Goal: Navigation & Orientation: Find specific page/section

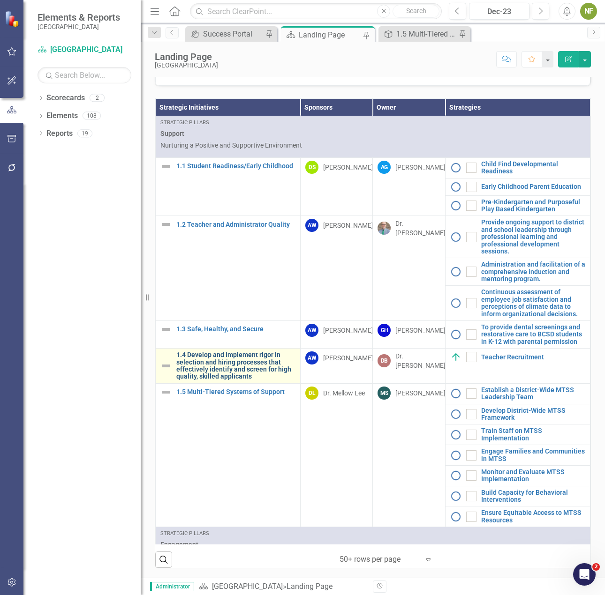
click at [222, 366] on link "1.4 Develop and implement rigor in selection and hiring processes that effectiv…" at bounding box center [235, 366] width 119 height 29
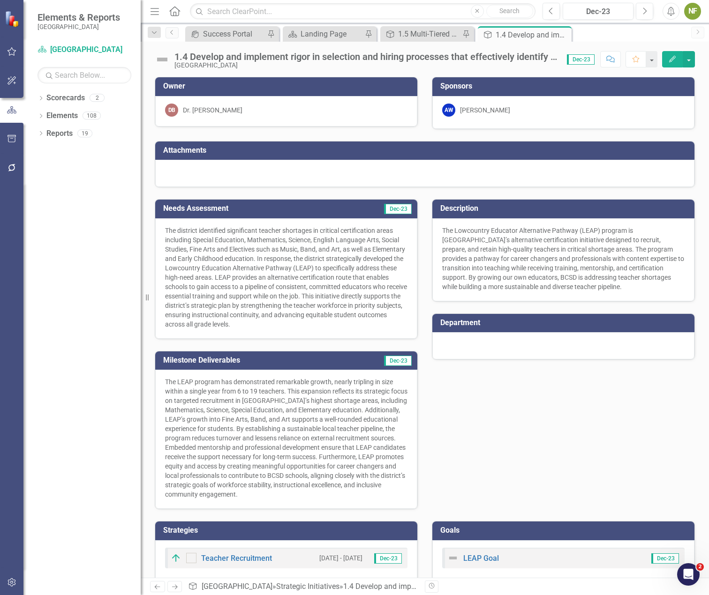
scroll to position [24, 0]
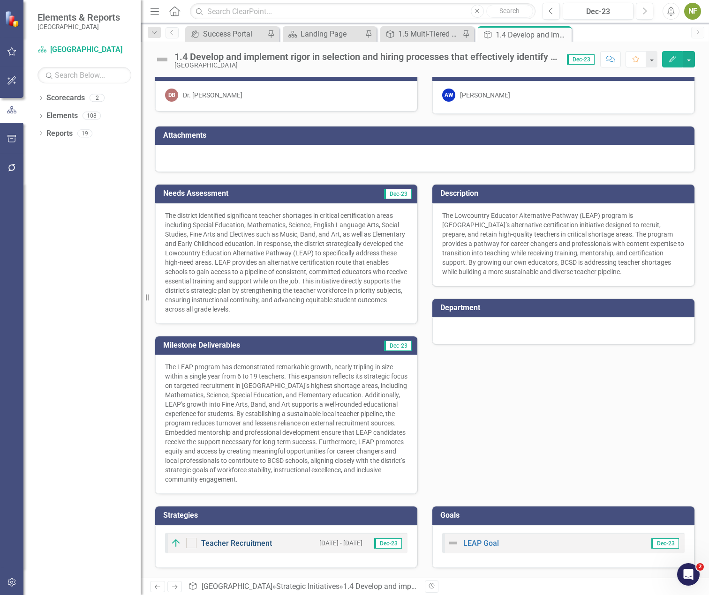
click at [249, 545] on link "Teacher Recruitment" at bounding box center [236, 543] width 71 height 9
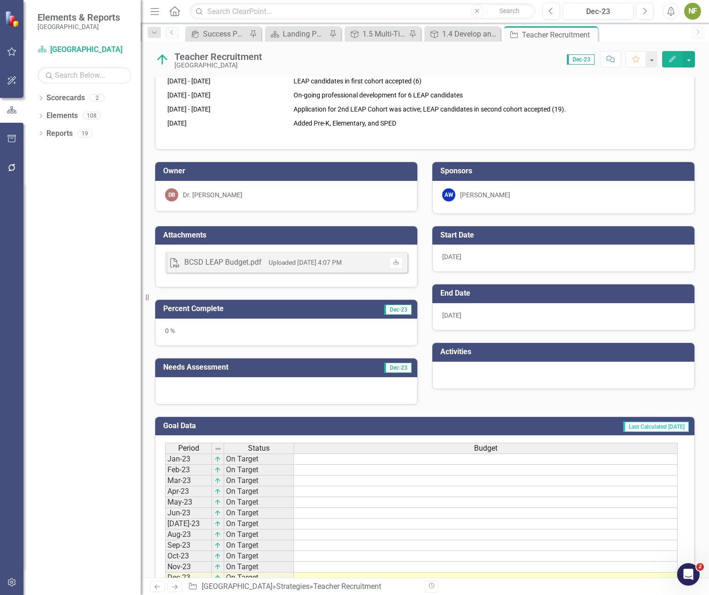
scroll to position [328, 0]
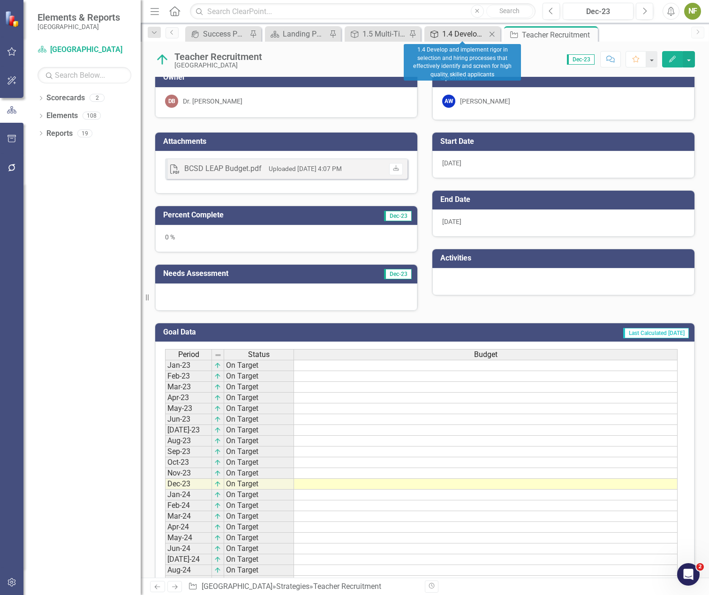
click at [446, 34] on div "1.4 Develop and implement rigor in selection and hiring processes that effectiv…" at bounding box center [464, 34] width 44 height 12
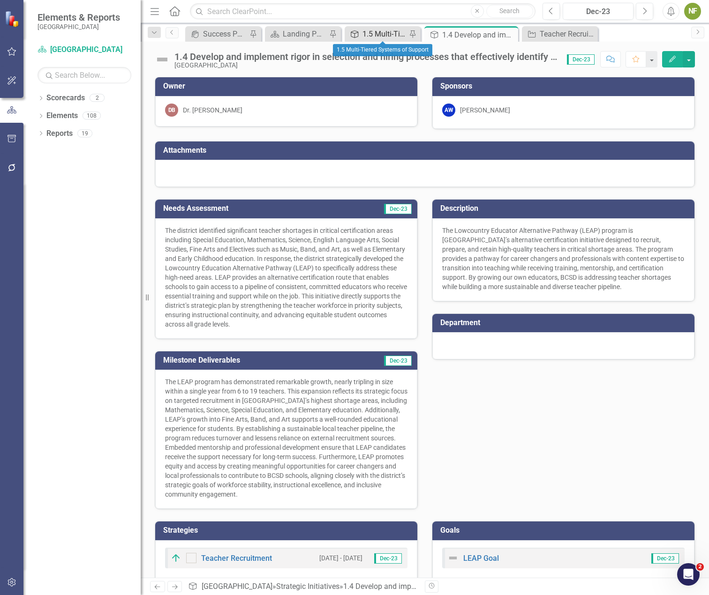
click at [382, 31] on div "1.5 Multi-Tiered Systems of Support" at bounding box center [384, 34] width 44 height 12
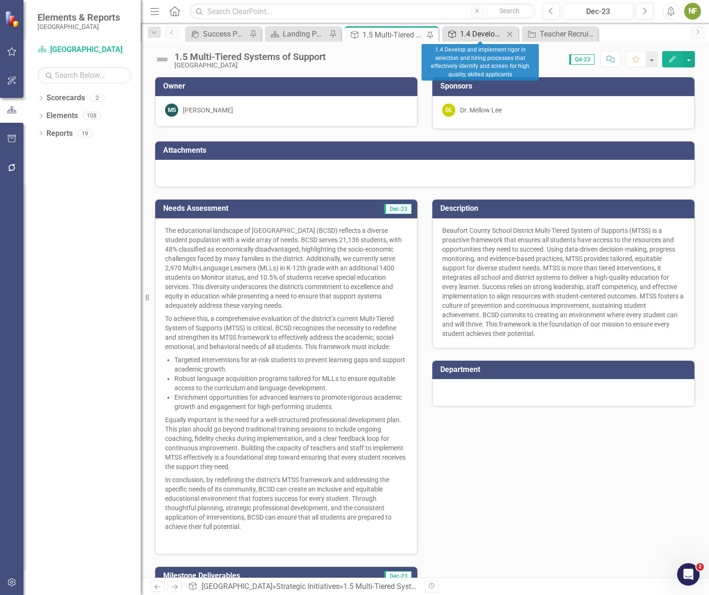
click at [478, 35] on div "1.4 Develop and implement rigor in selection and hiring processes that effectiv…" at bounding box center [482, 34] width 44 height 12
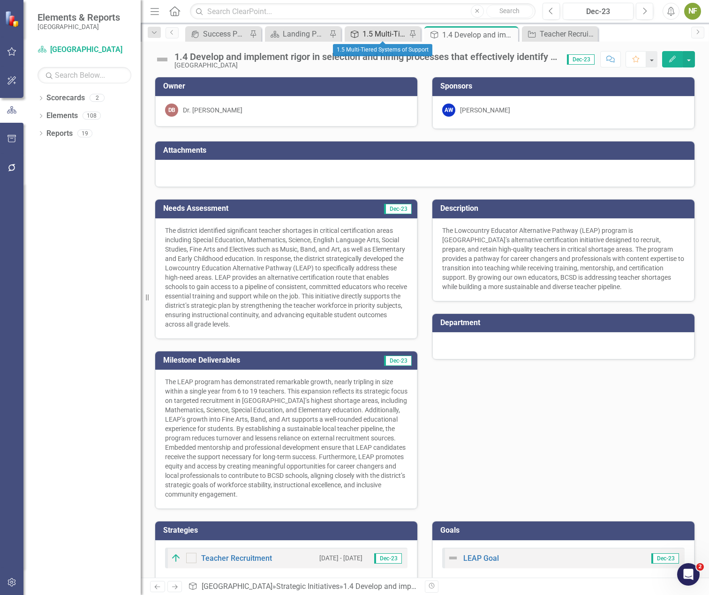
click at [372, 35] on div "1.5 Multi-Tiered Systems of Support" at bounding box center [384, 34] width 44 height 12
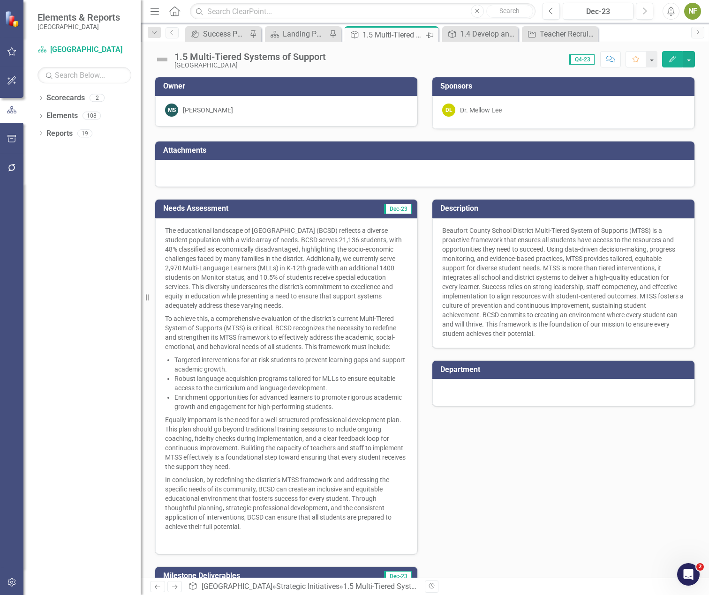
click at [428, 35] on icon at bounding box center [429, 35] width 7 height 6
click at [587, 37] on icon "Close" at bounding box center [588, 34] width 9 height 7
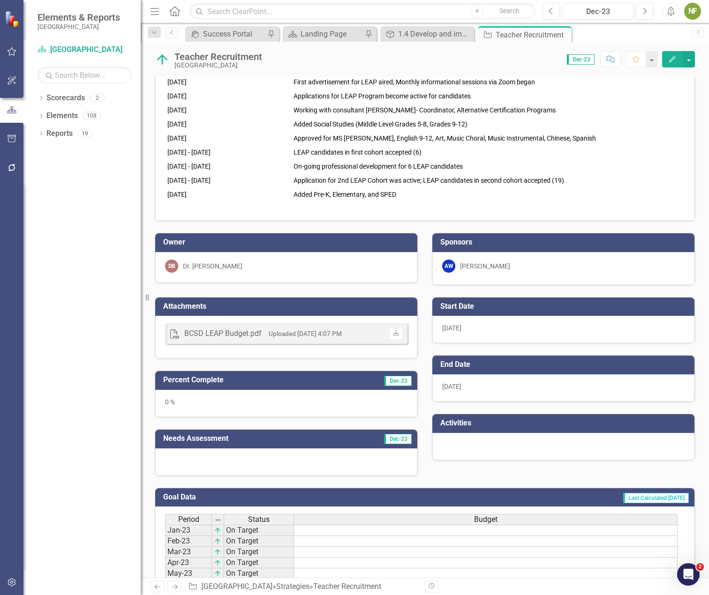
scroll to position [116, 0]
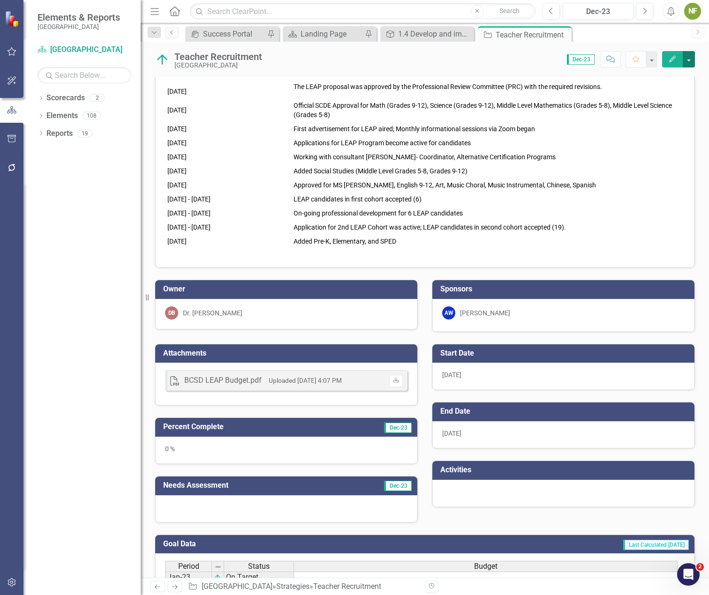
click at [604, 60] on button "button" at bounding box center [688, 59] width 12 height 16
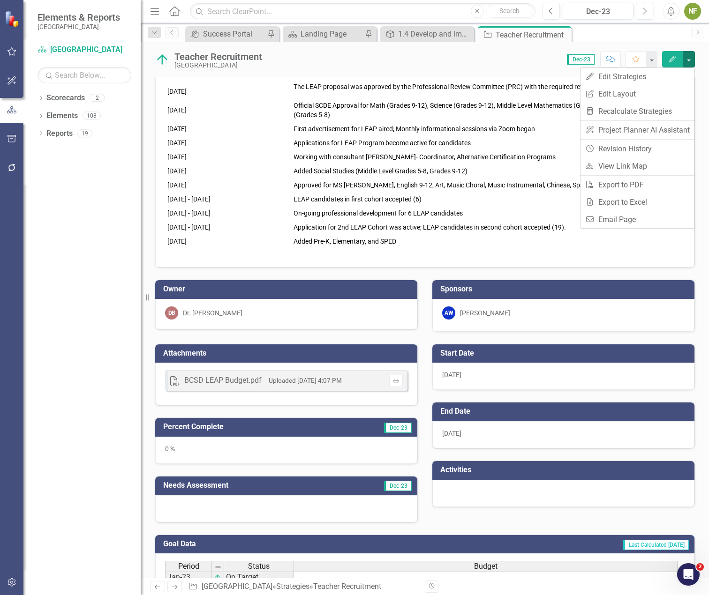
click at [604, 306] on div "Sponsors AW [PERSON_NAME]" at bounding box center [563, 300] width 277 height 64
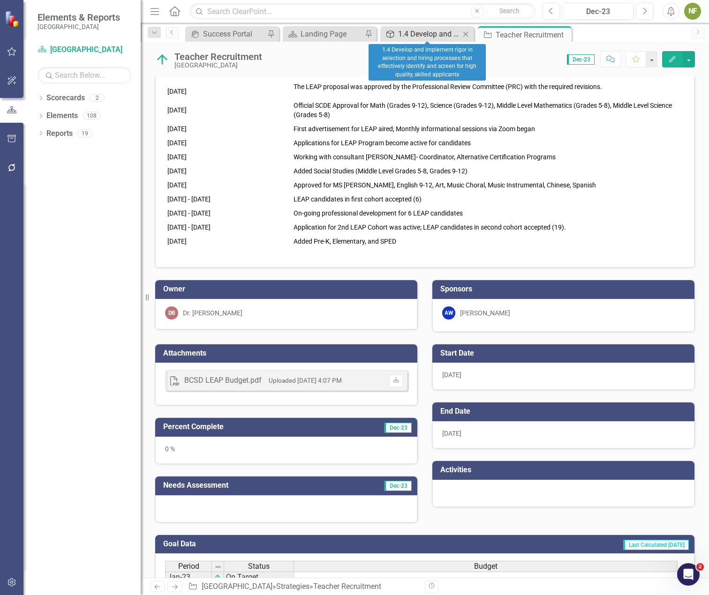
click at [420, 34] on div "1.4 Develop and implement rigor in selection and hiring processes that effectiv…" at bounding box center [429, 34] width 62 height 12
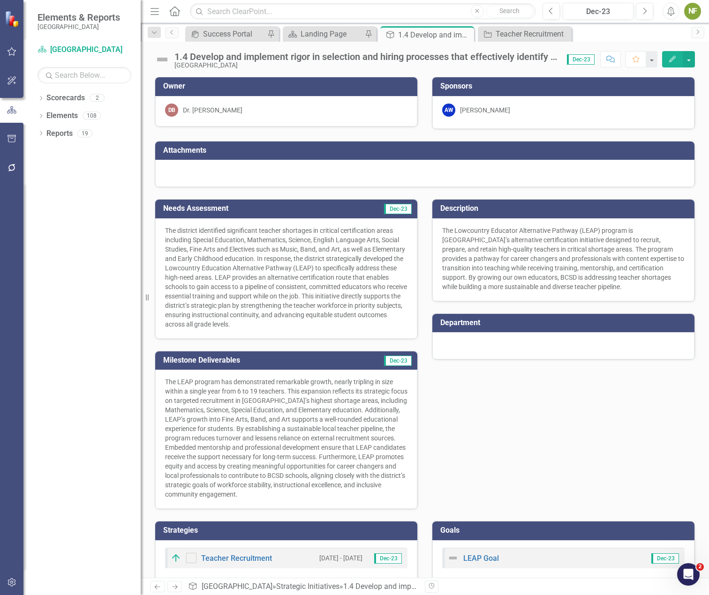
scroll to position [24, 0]
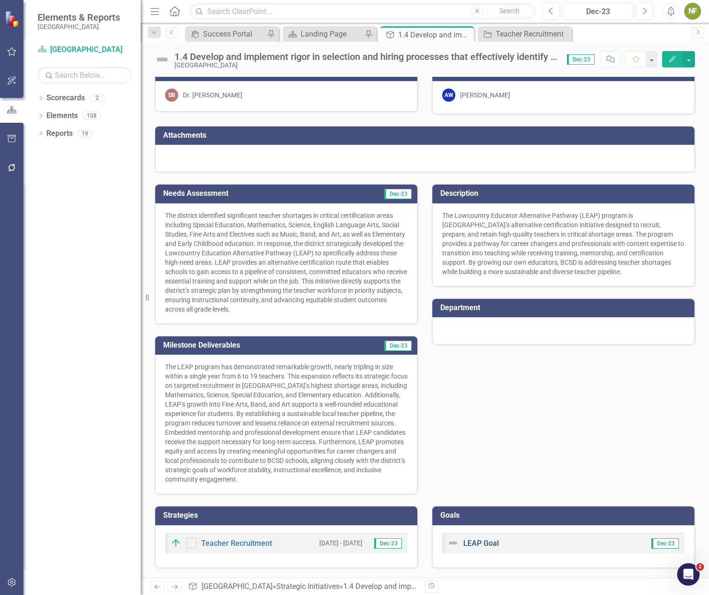
click at [480, 544] on link "LEAP Goal" at bounding box center [481, 543] width 36 height 9
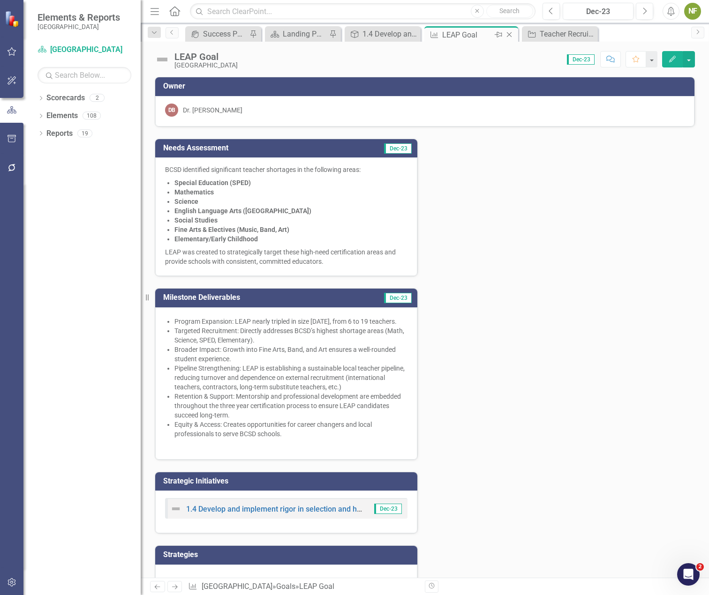
click at [508, 33] on icon "Close" at bounding box center [508, 34] width 9 height 7
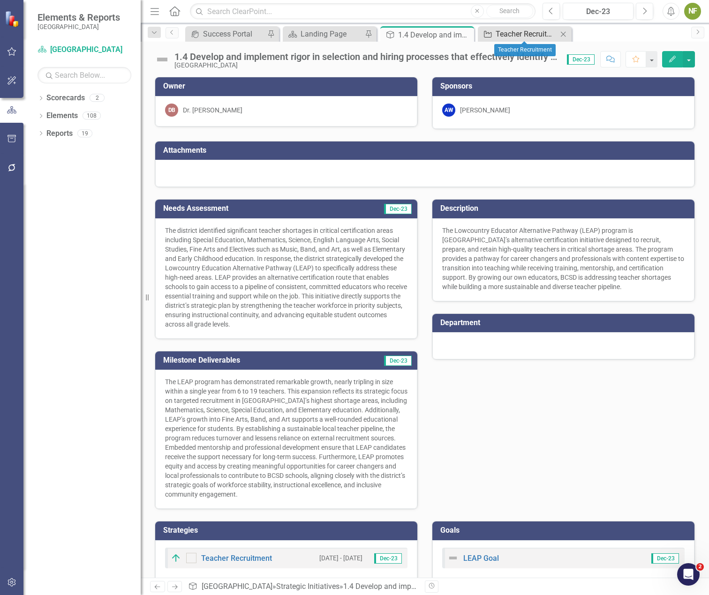
click at [504, 30] on div "Teacher Recruitment" at bounding box center [526, 34] width 62 height 12
